Goal: Task Accomplishment & Management: Use online tool/utility

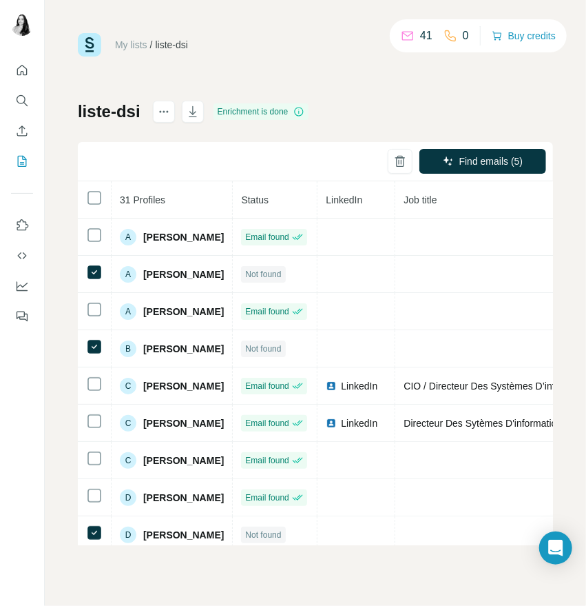
drag, startPoint x: 0, startPoint y: 0, endPoint x: 377, endPoint y: 113, distance: 393.5
click at [377, 113] on div "liste-dsi Enrichment is done Find emails (5) 31 Profiles Status LinkedIn Job ti…" at bounding box center [315, 323] width 475 height 444
click at [25, 126] on icon "Enrich CSV" at bounding box center [22, 131] width 14 height 14
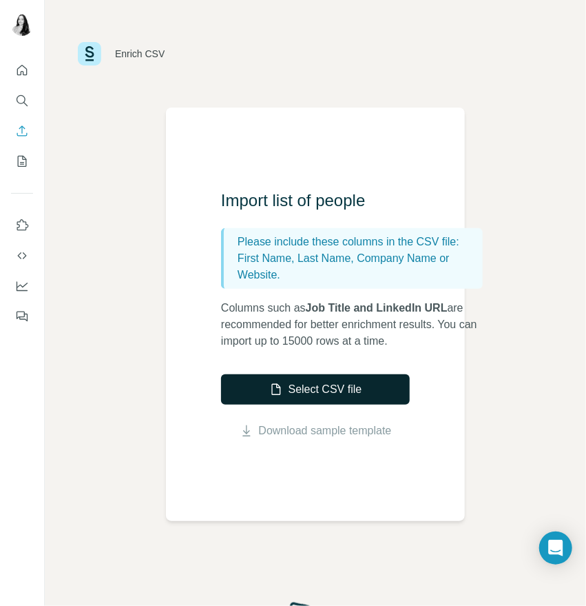
click at [316, 392] on button "Select CSV file" at bounding box center [315, 389] width 189 height 30
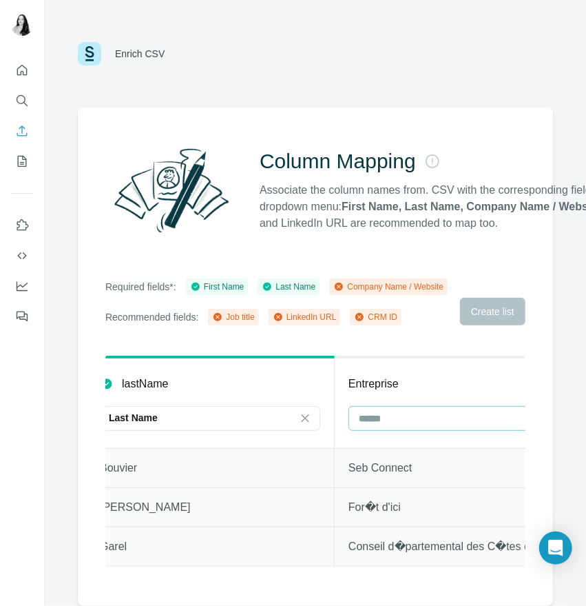
click at [407, 426] on input at bounding box center [451, 418] width 186 height 15
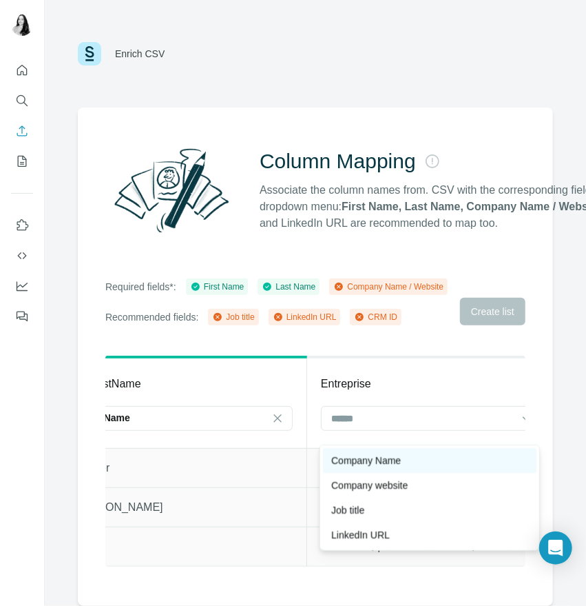
click at [396, 456] on p "Company Name" at bounding box center [366, 460] width 70 height 14
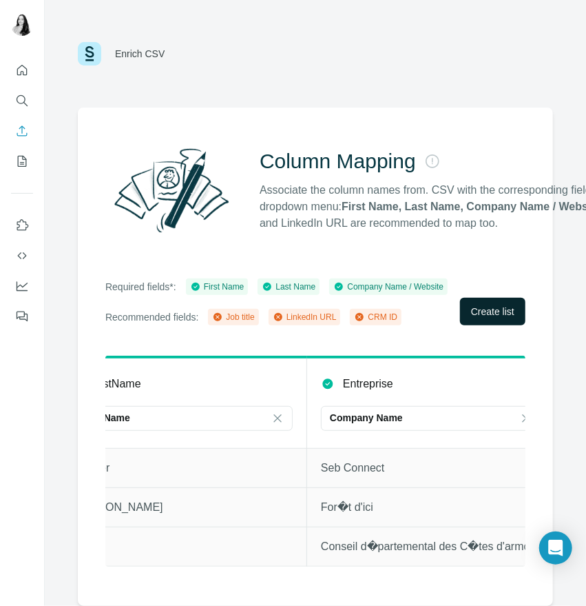
click at [480, 318] on span "Create list" at bounding box center [492, 312] width 43 height 14
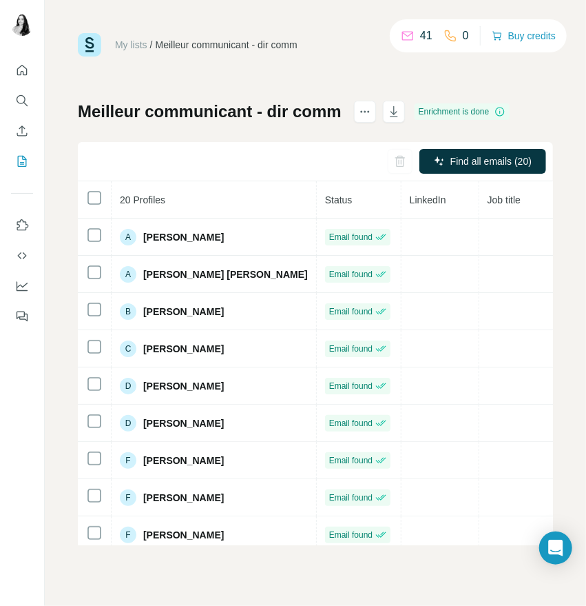
scroll to position [424, 0]
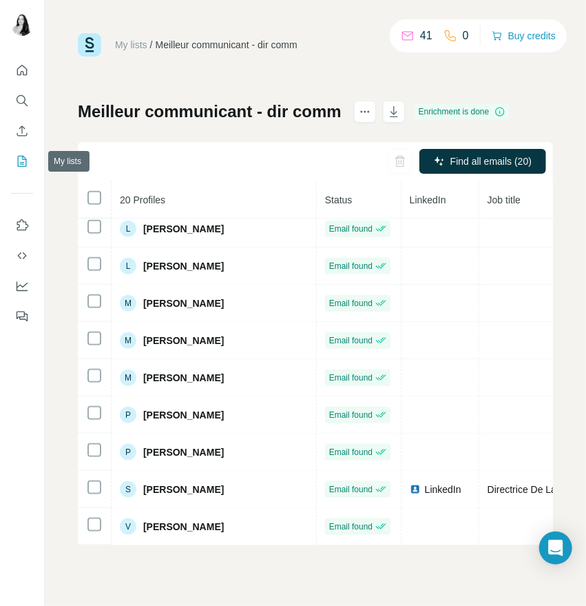
click at [22, 158] on icon "My lists" at bounding box center [23, 160] width 7 height 9
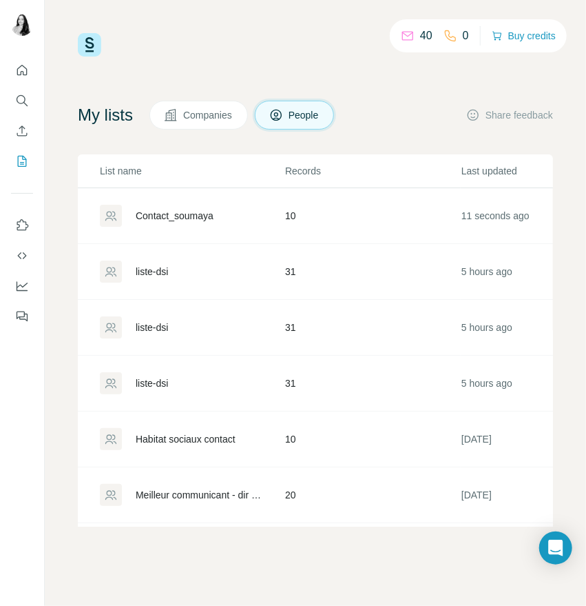
click at [176, 212] on div "Contact_soumaya" at bounding box center [175, 216] width 78 height 14
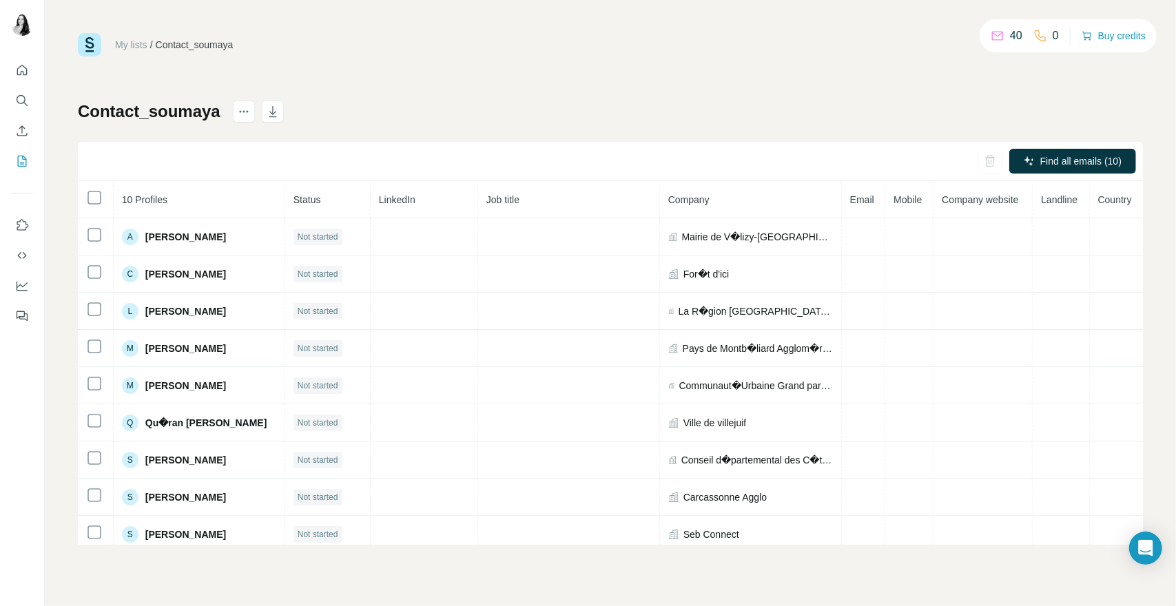
click at [586, 143] on div "Find all emails (10)" at bounding box center [610, 161] width 1065 height 39
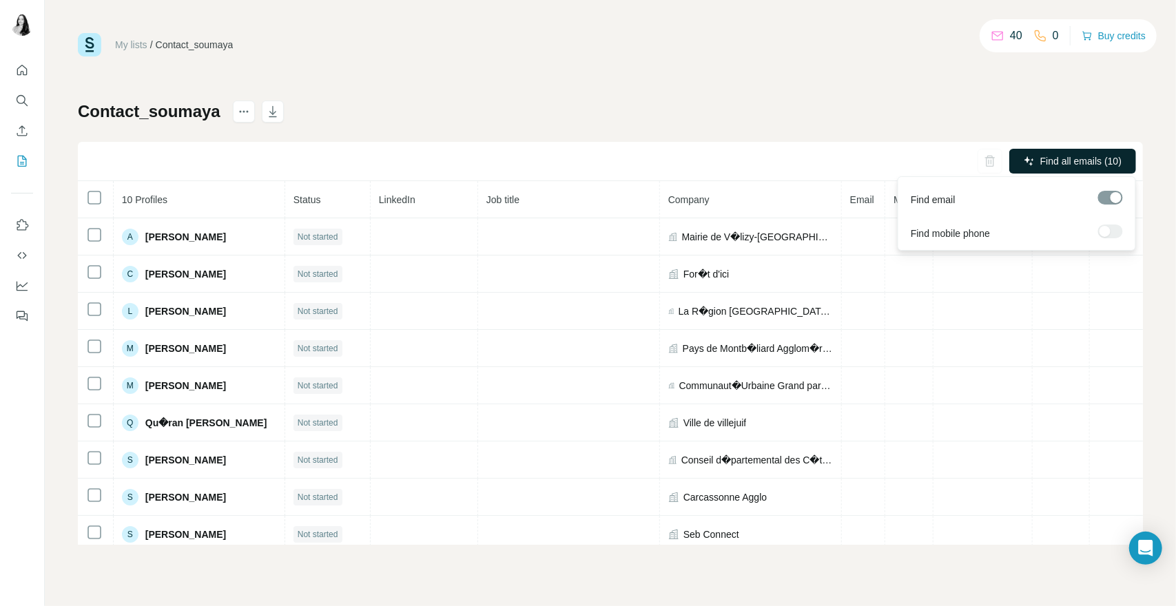
click at [586, 152] on button "Find all emails (10)" at bounding box center [1072, 161] width 127 height 25
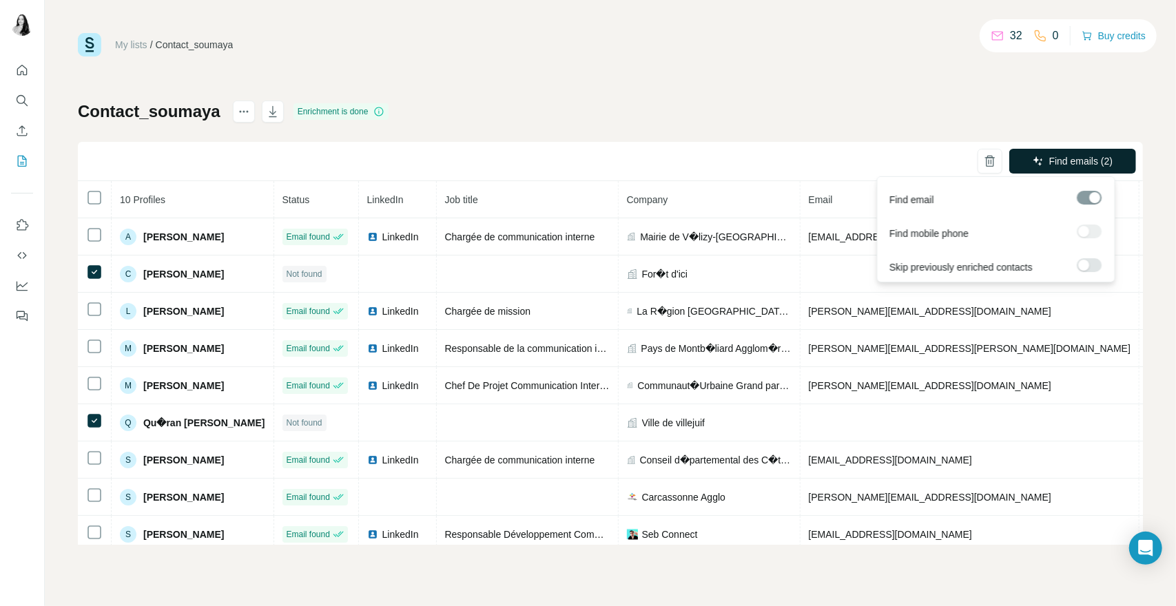
click at [586, 156] on span "Find emails (2)" at bounding box center [1081, 161] width 64 height 14
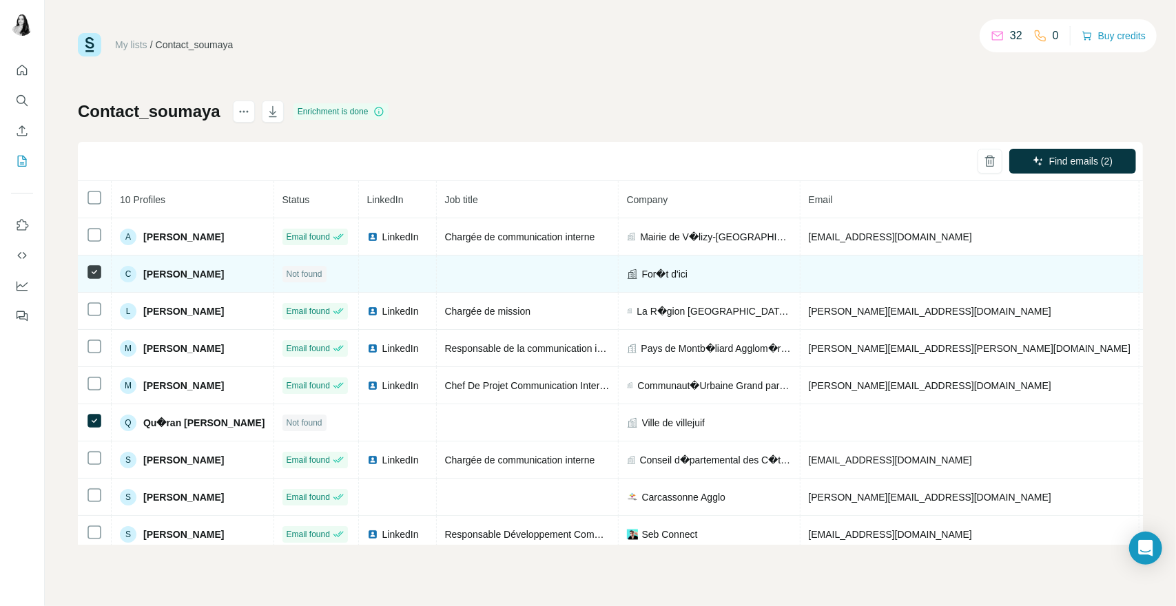
drag, startPoint x: 237, startPoint y: 268, endPoint x: 139, endPoint y: 282, distance: 98.8
click at [139, 282] on div "C Constance Thomas" at bounding box center [192, 274] width 145 height 17
copy div "Constance Thomas"
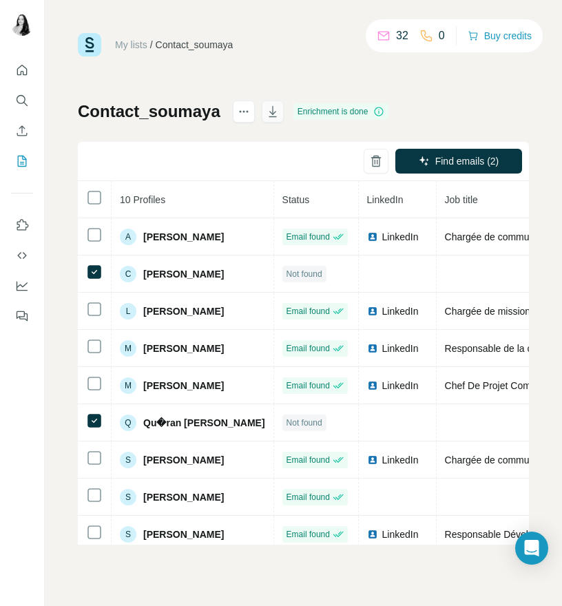
click at [271, 114] on icon "button" at bounding box center [273, 112] width 14 height 14
